Goal: Obtain resource: Obtain resource

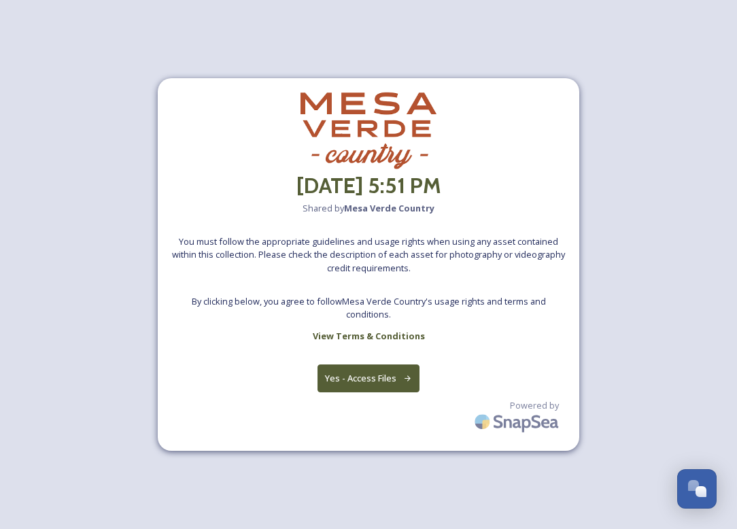
click at [374, 381] on button "Yes - Access Files" at bounding box center [369, 378] width 102 height 28
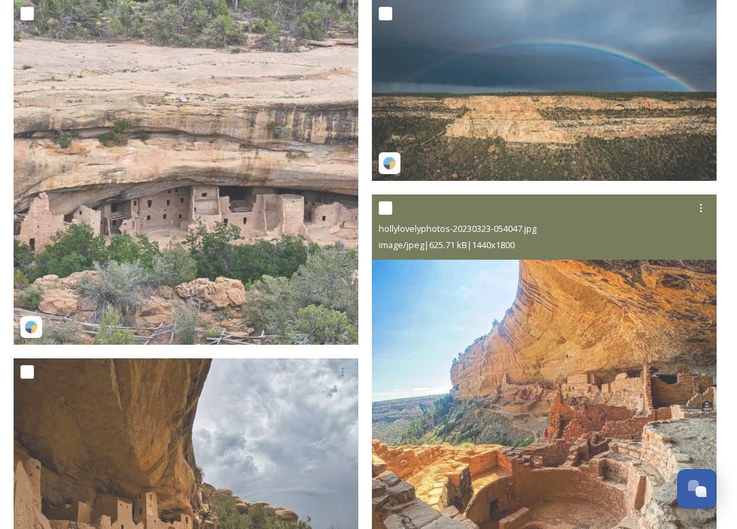
scroll to position [132, 0]
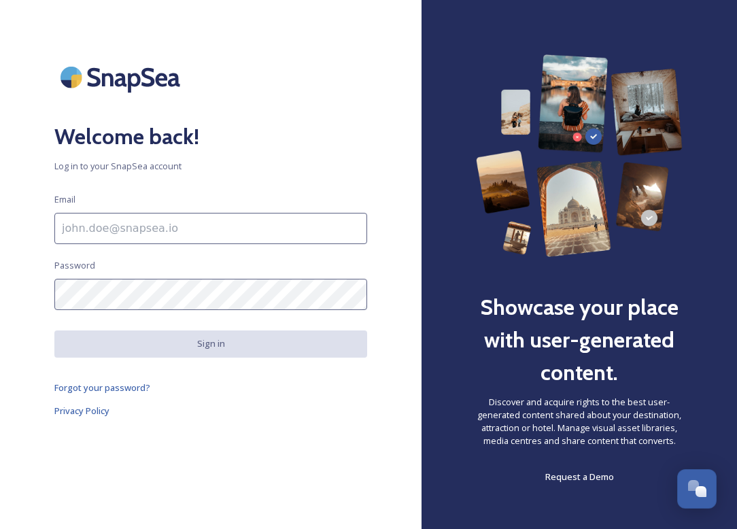
click at [243, 437] on div "Welcome back! Log in to your SnapSea account Email Password Sign in Forgot your…" at bounding box center [211, 264] width 422 height 420
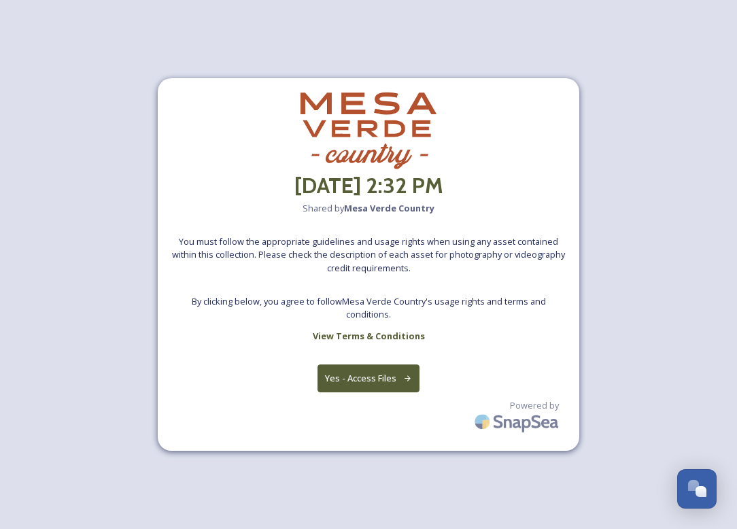
click at [343, 380] on button "Yes - Access Files" at bounding box center [369, 378] width 102 height 28
click at [356, 367] on button "Yes - Access Files" at bounding box center [369, 378] width 102 height 28
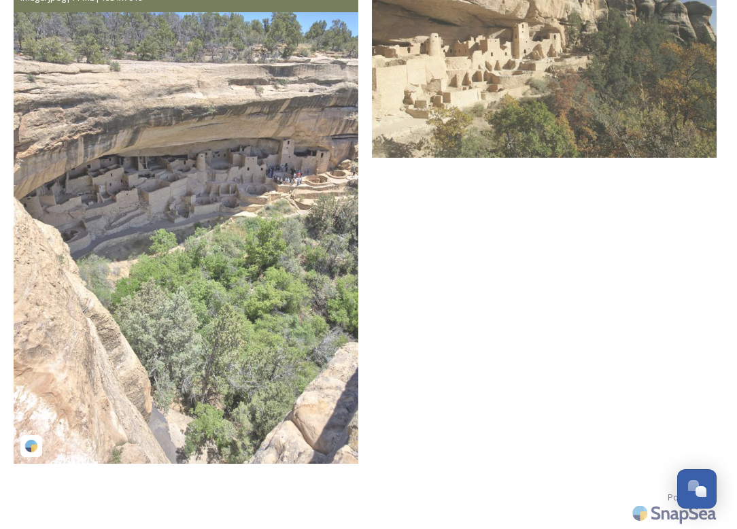
scroll to position [776, 0]
